Goal: Navigation & Orientation: Find specific page/section

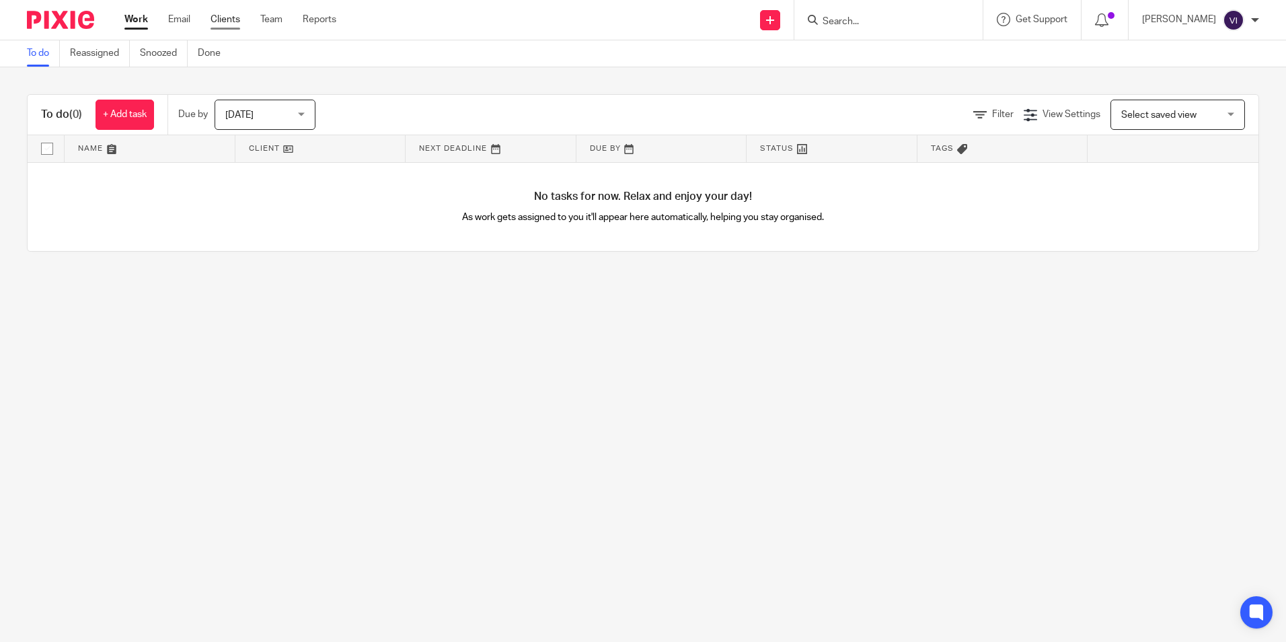
click at [225, 15] on link "Clients" at bounding box center [226, 19] width 30 height 13
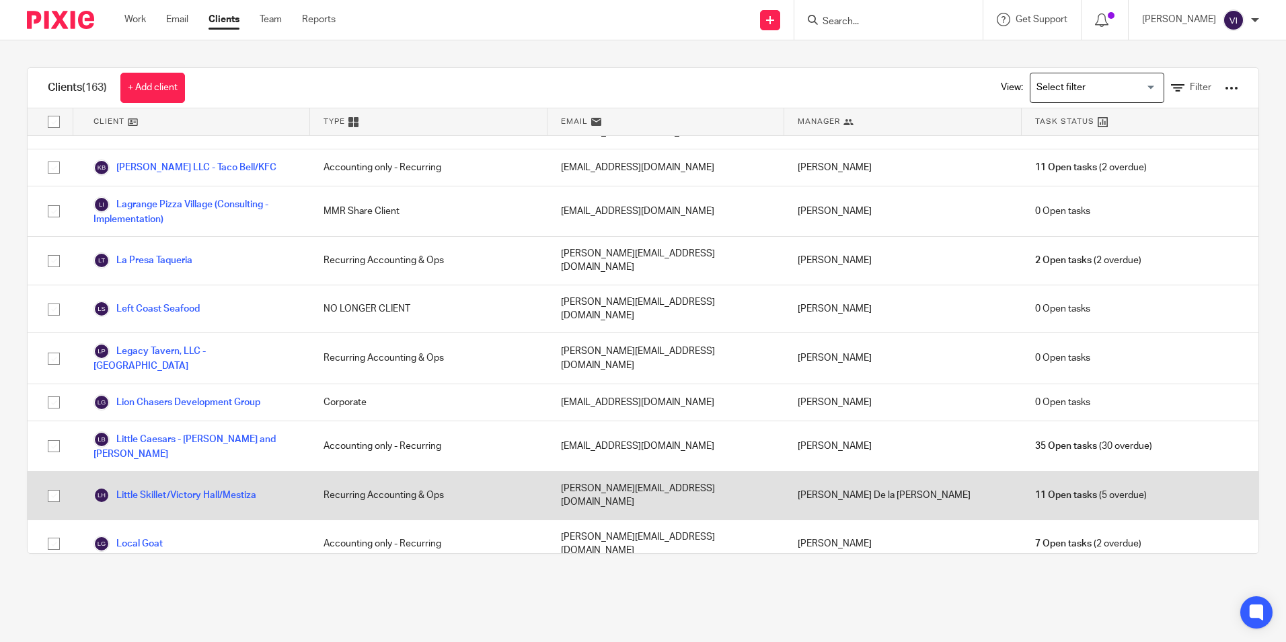
scroll to position [2085, 0]
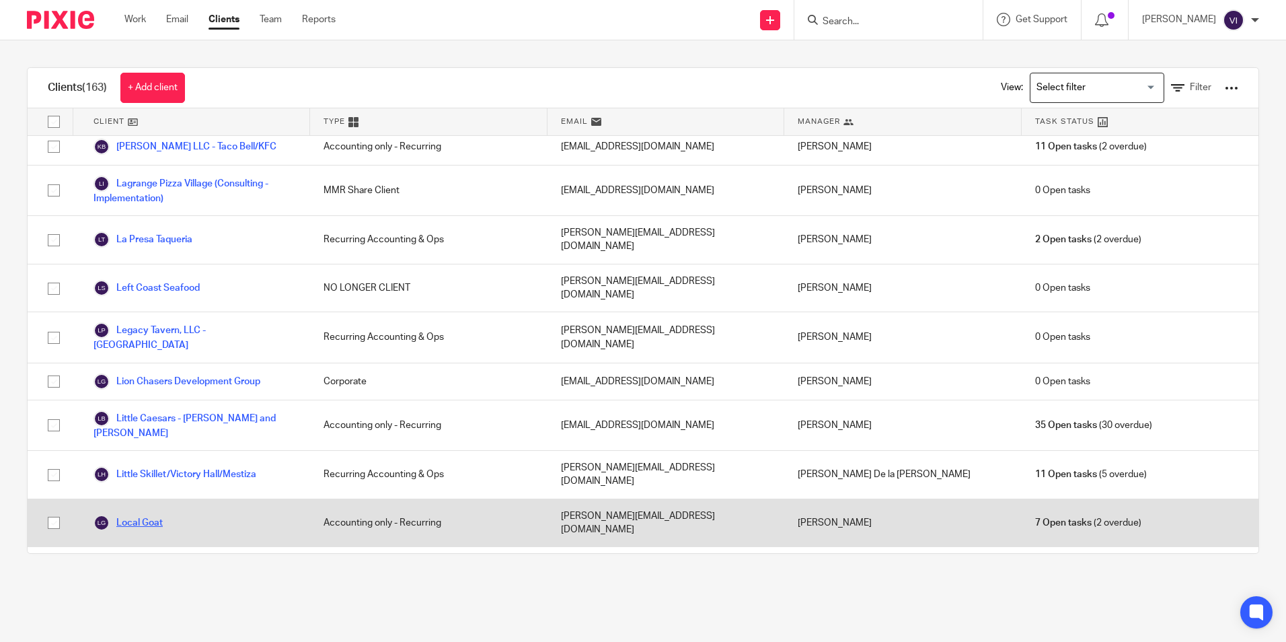
click at [155, 515] on link "Local Goat" at bounding box center [128, 523] width 69 height 16
